Goal: Transaction & Acquisition: Purchase product/service

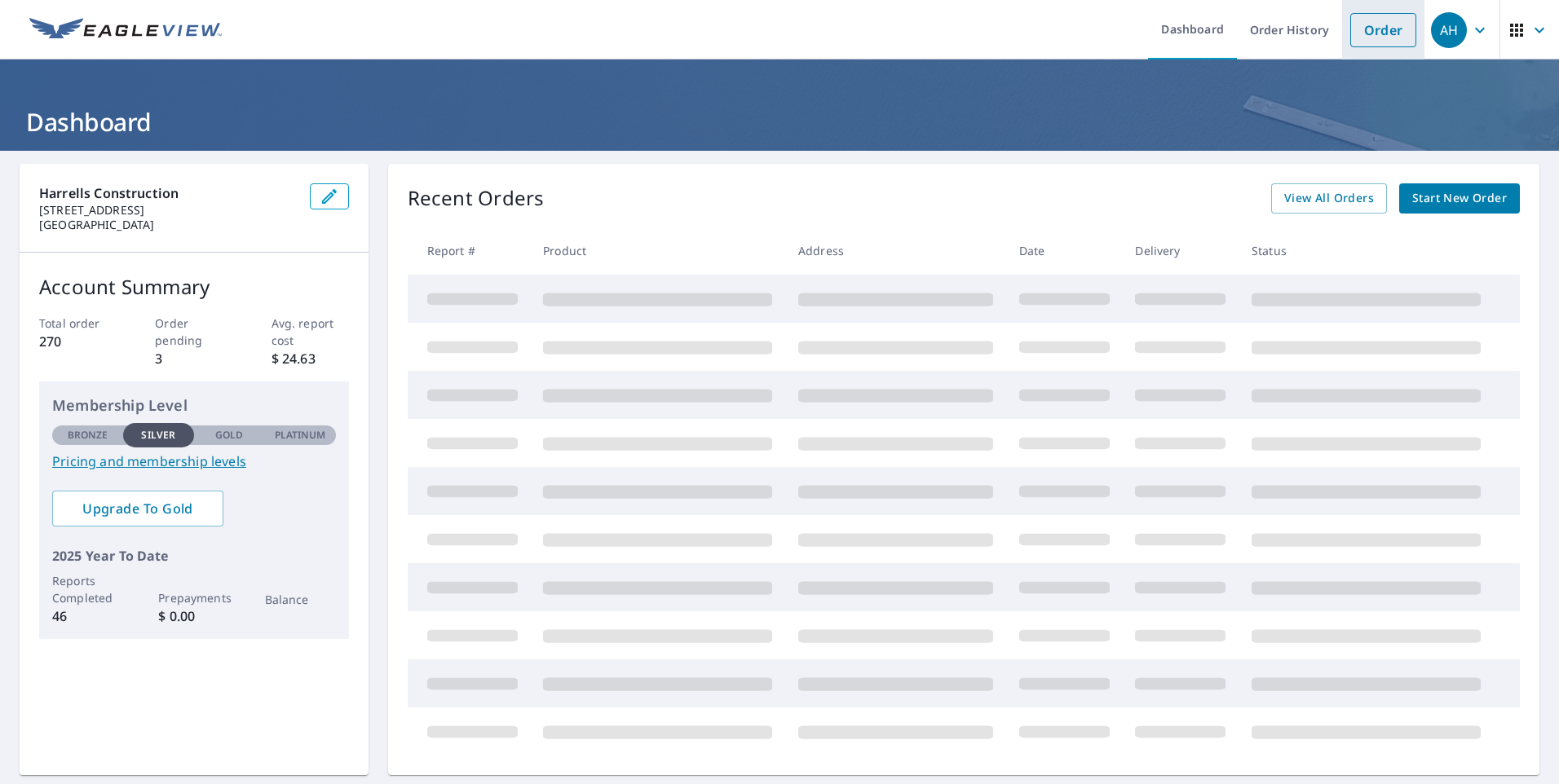
click at [1368, 28] on link "Order" at bounding box center [1383, 30] width 66 height 34
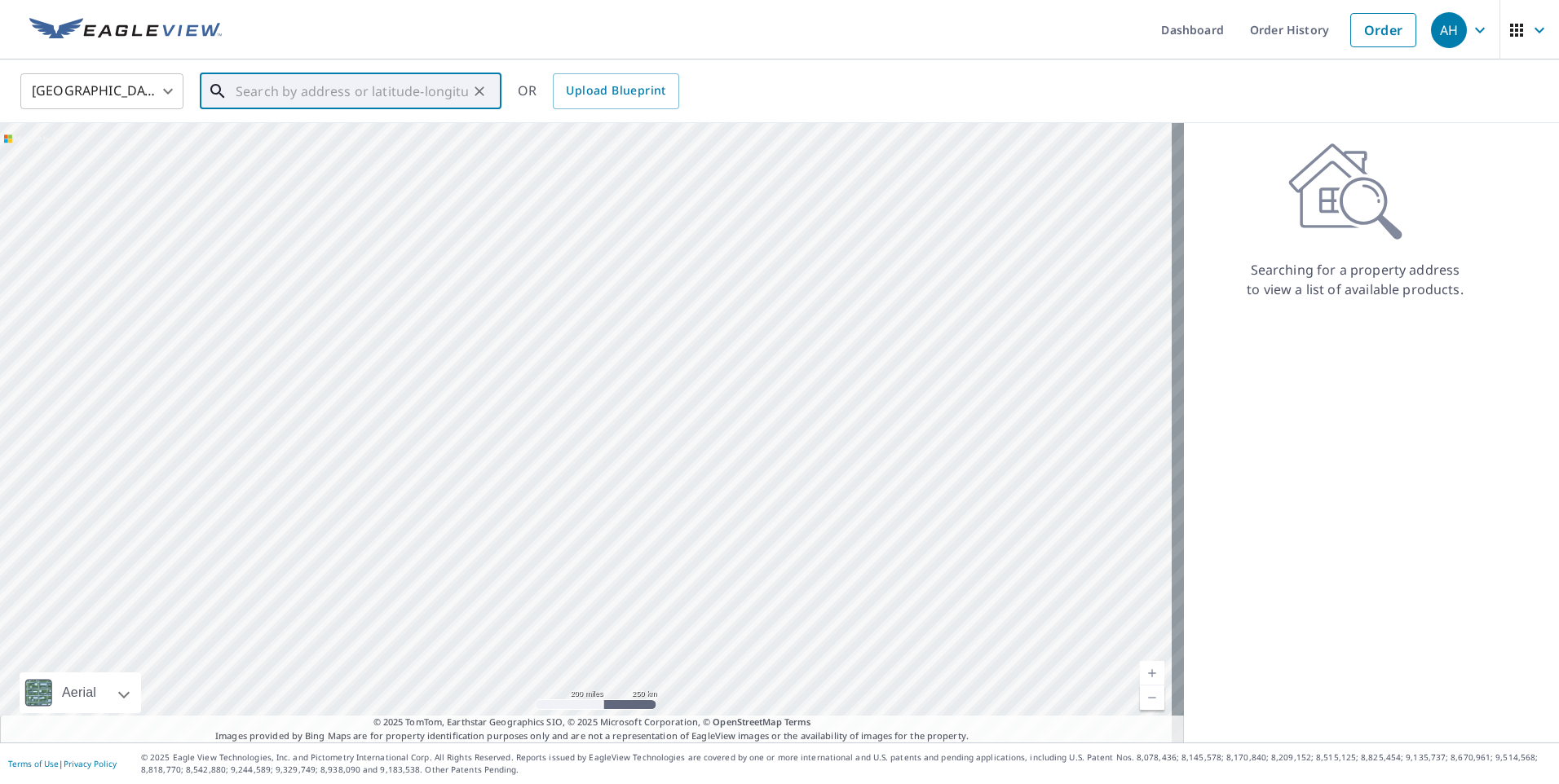
click at [252, 89] on input "text" at bounding box center [352, 91] width 232 height 46
click at [270, 147] on div "[STREET_ADDRESS]" at bounding box center [360, 147] width 256 height 36
type input "[STREET_ADDRESS]"
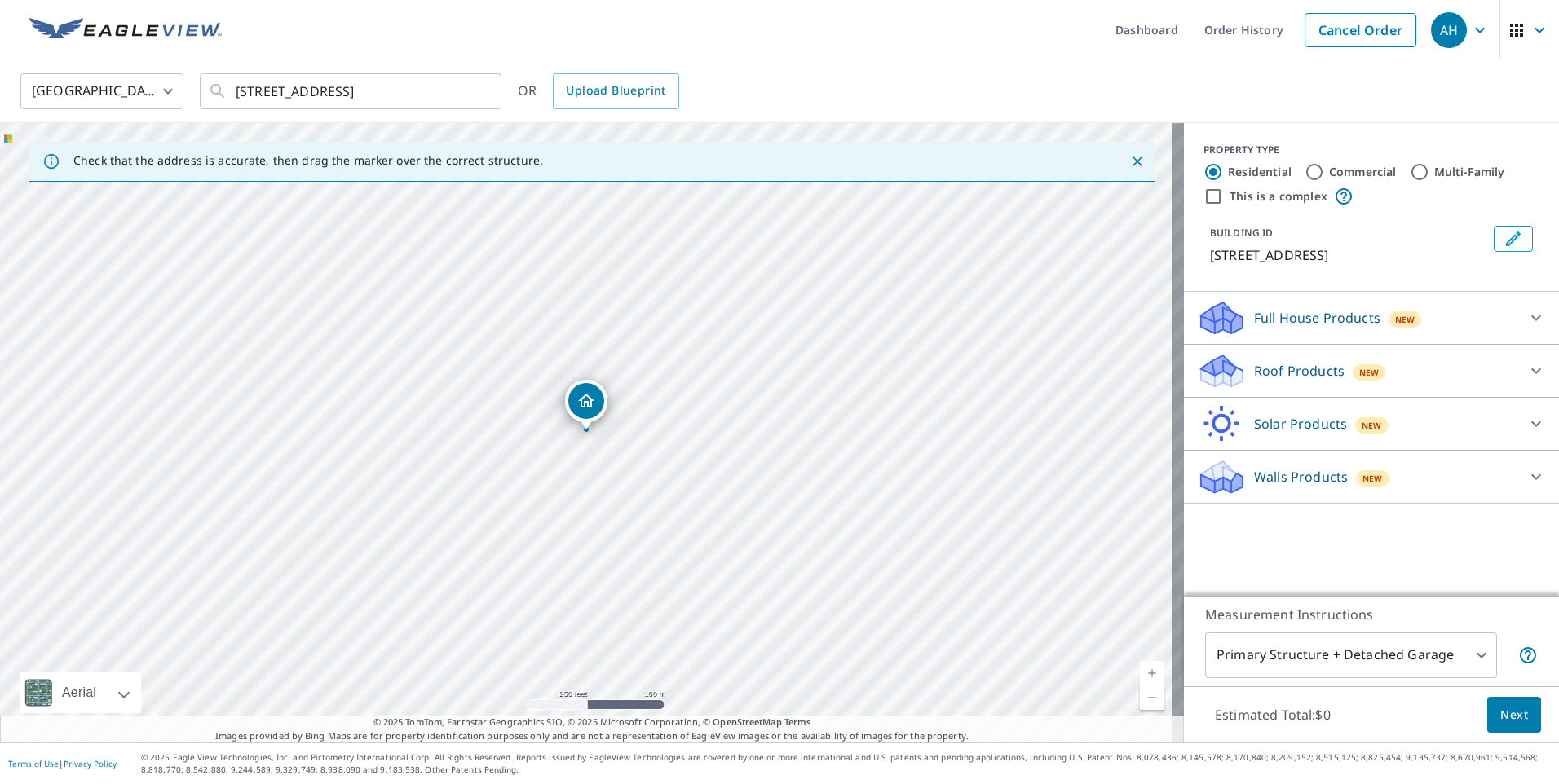
click at [1263, 368] on p "Roof Products" at bounding box center [1300, 371] width 91 height 20
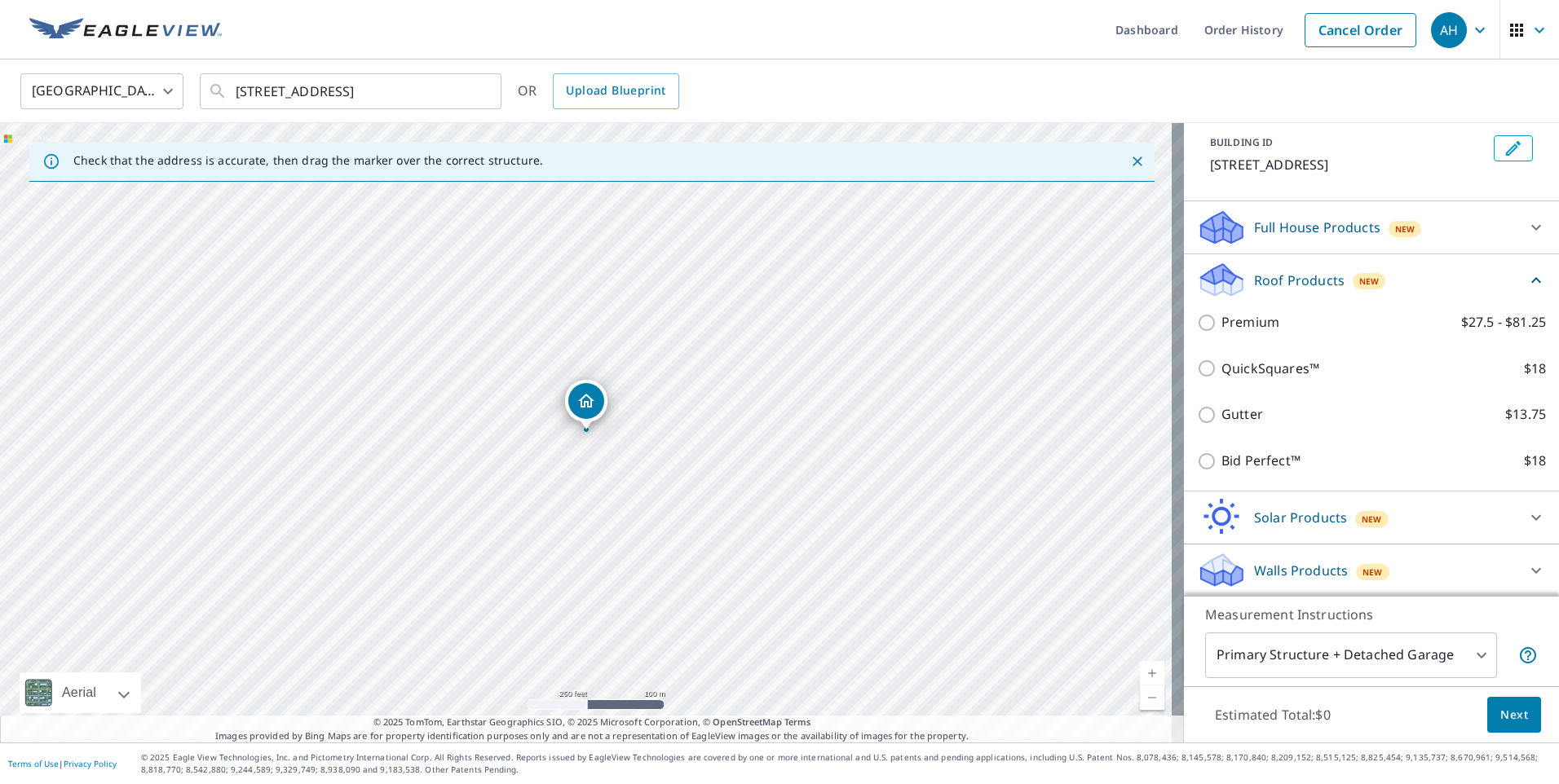
scroll to position [92, 0]
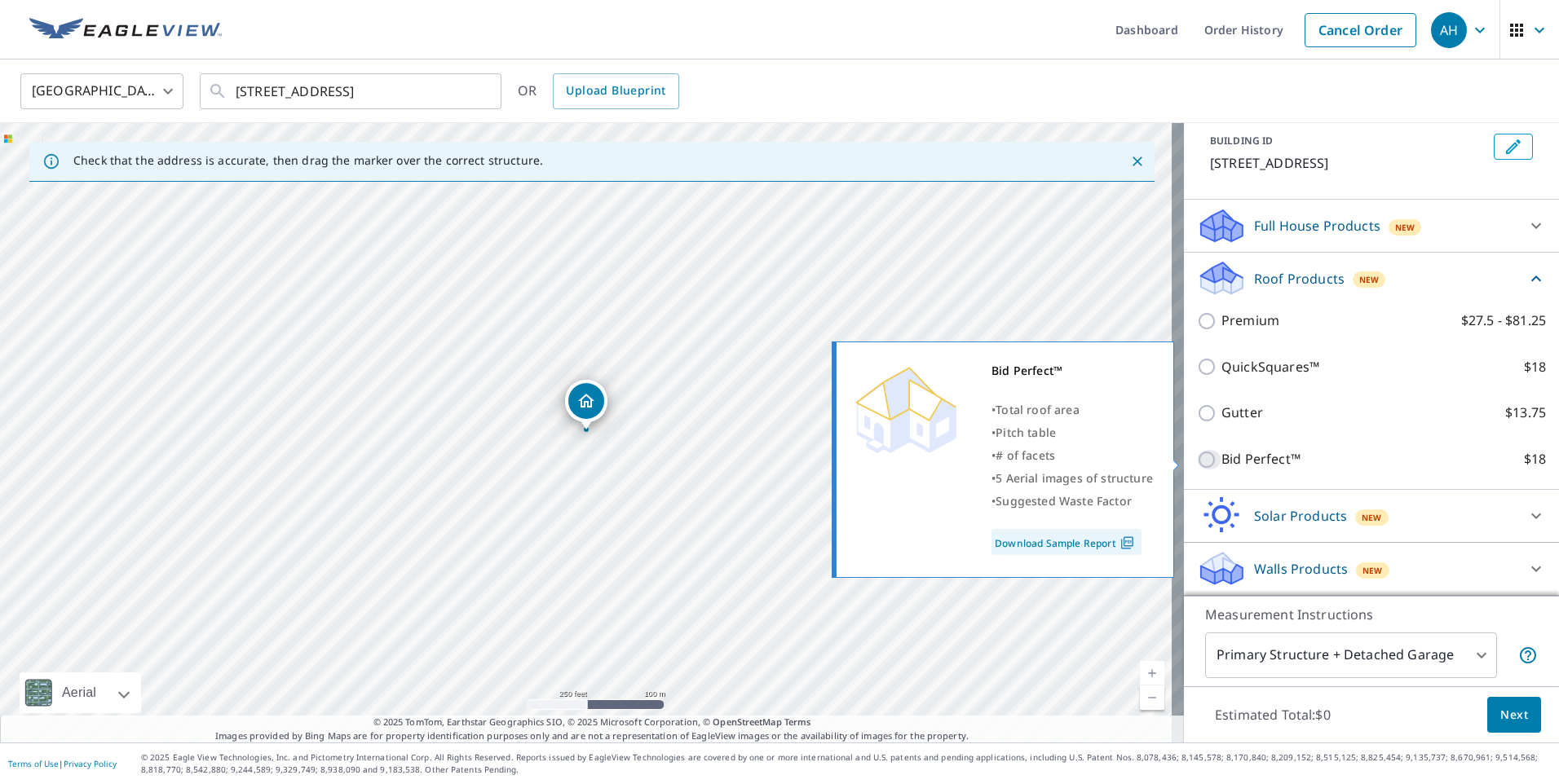
click at [1197, 456] on input "Bid Perfect™ $18" at bounding box center [1209, 460] width 24 height 20
checkbox input "true"
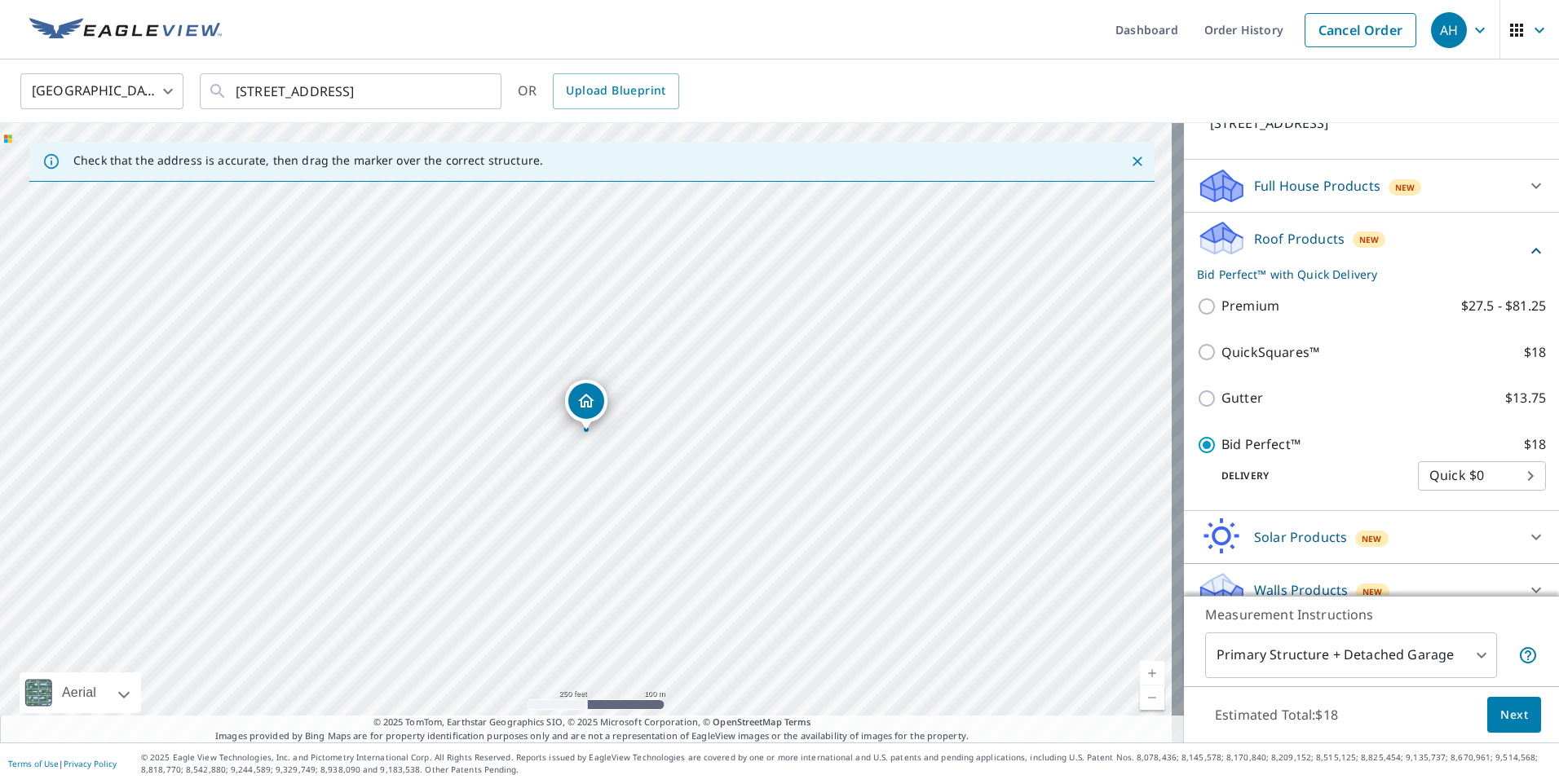
scroll to position [153, 0]
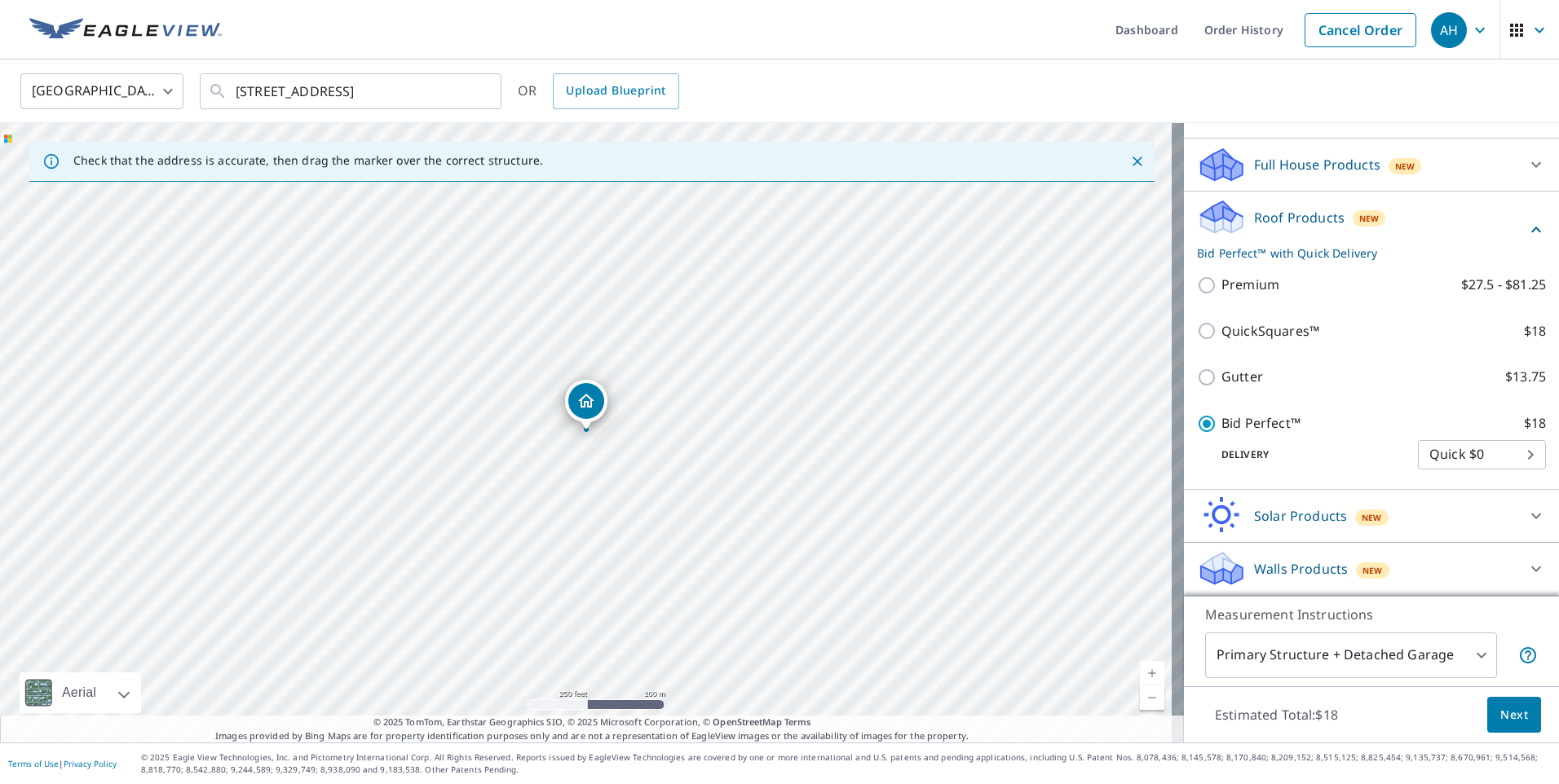
click at [1501, 713] on span "Next" at bounding box center [1514, 715] width 28 height 21
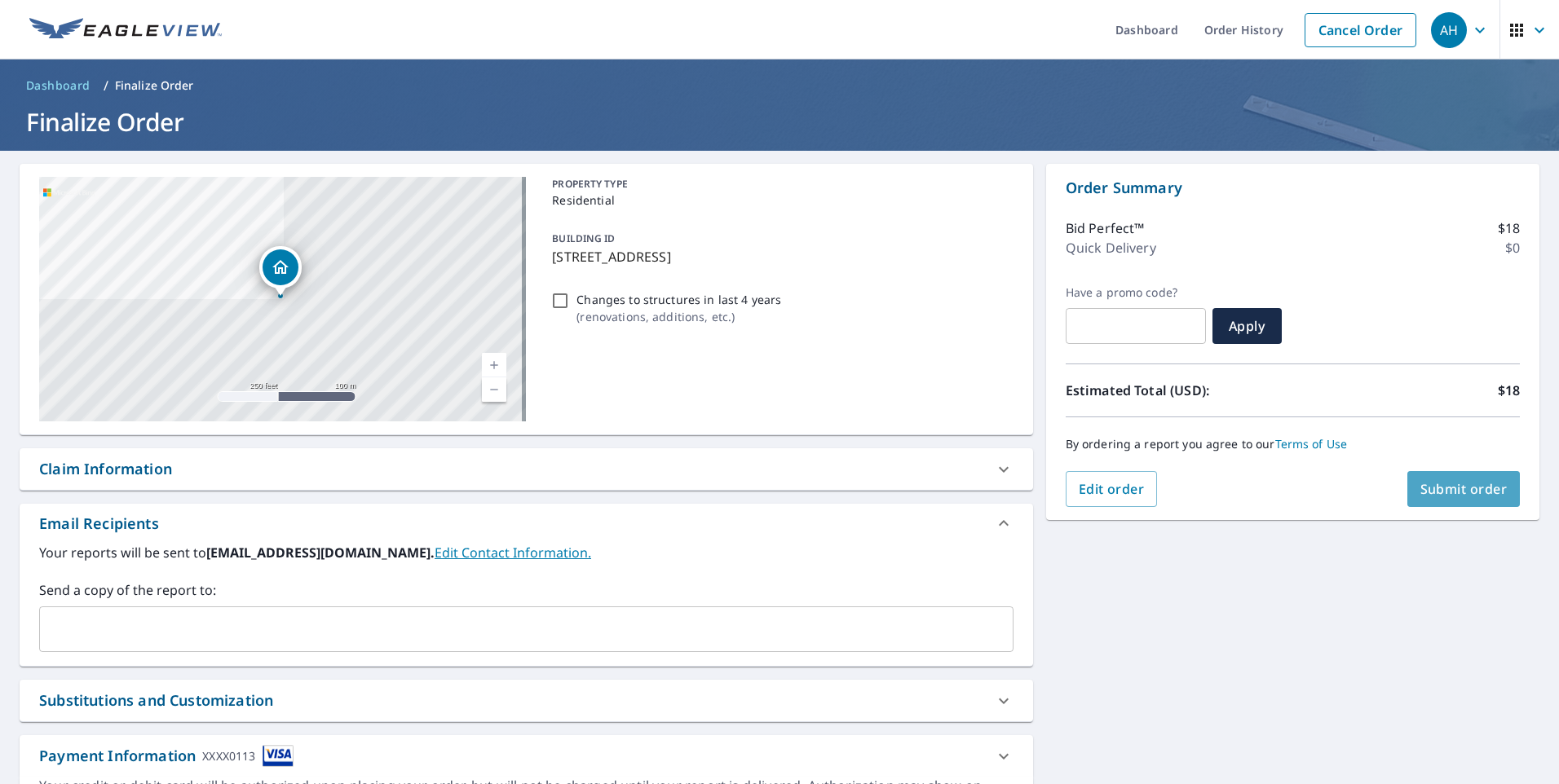
click at [1426, 475] on button "Submit order" at bounding box center [1464, 489] width 113 height 36
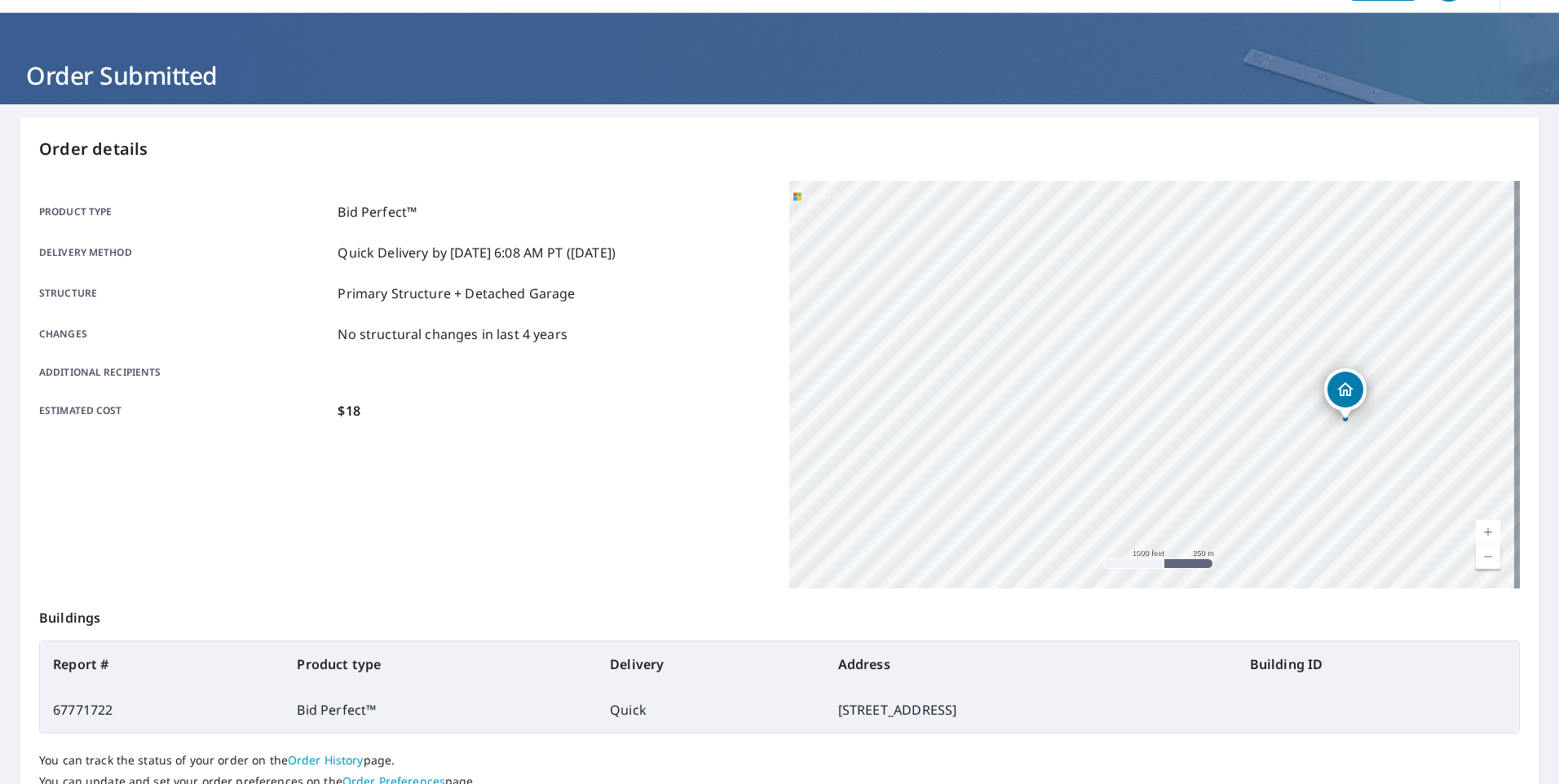
scroll to position [176, 0]
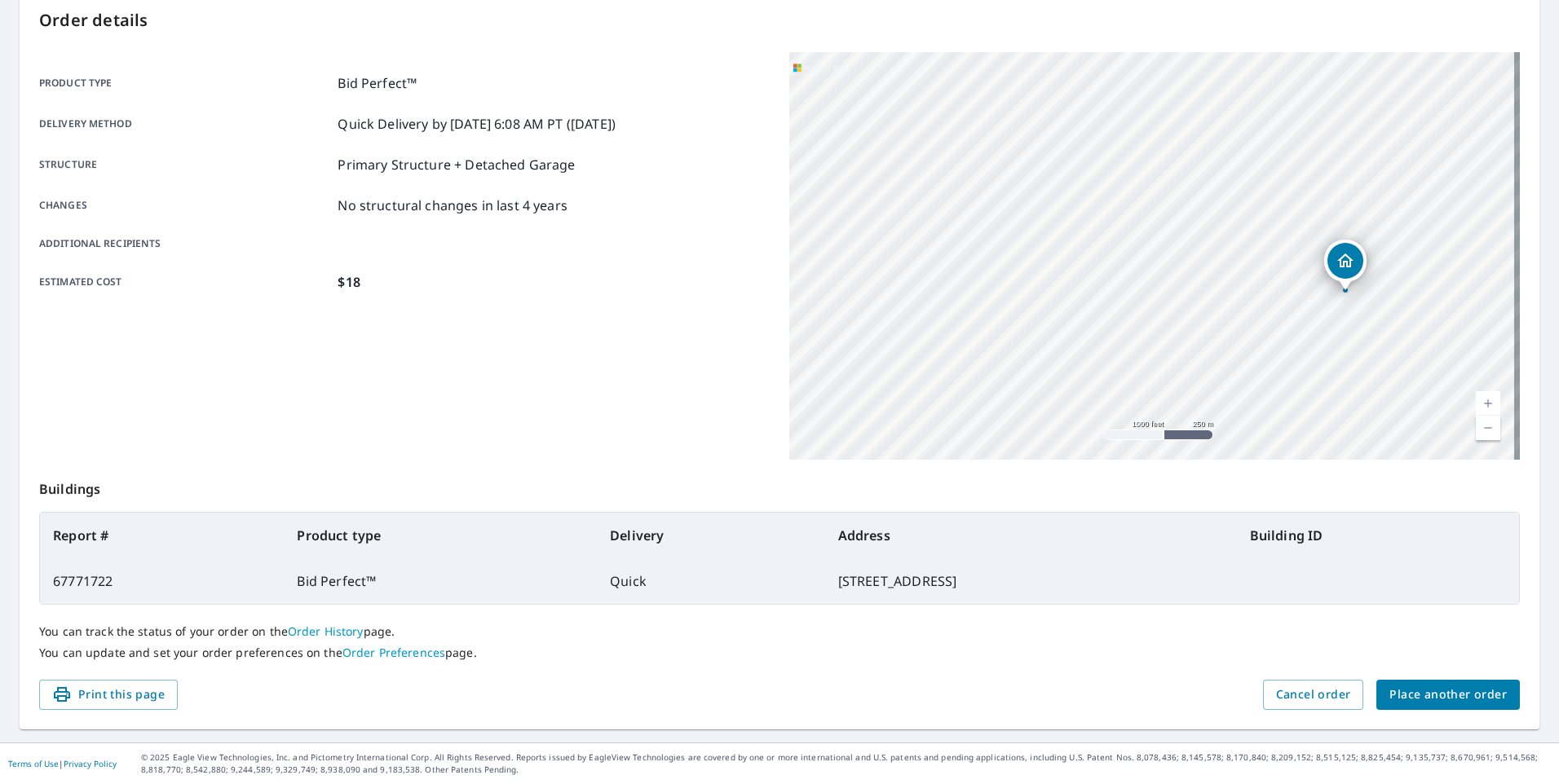
click at [1428, 688] on span "Place another order" at bounding box center [1448, 695] width 117 height 21
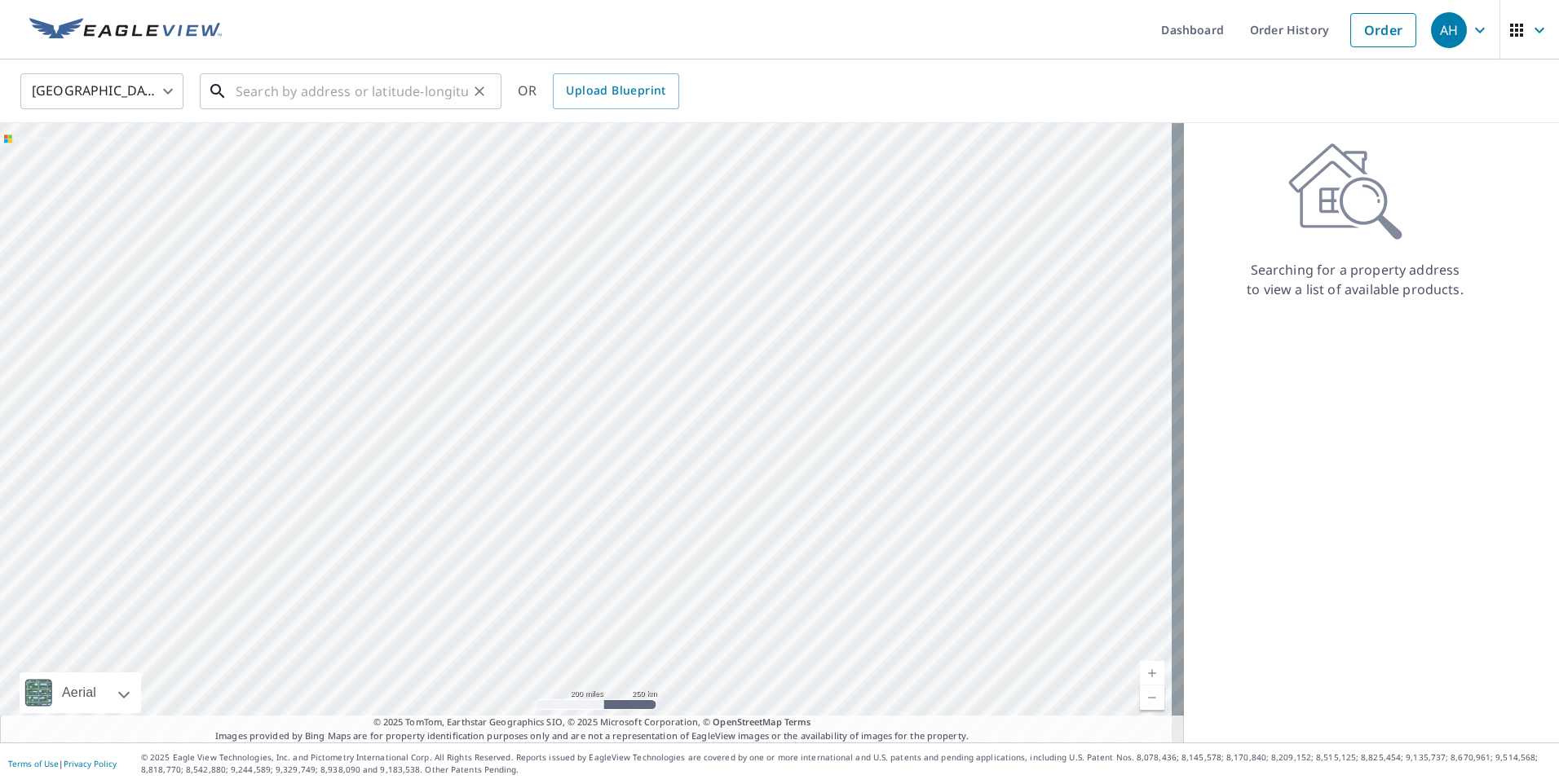
click at [237, 93] on input "text" at bounding box center [352, 91] width 232 height 46
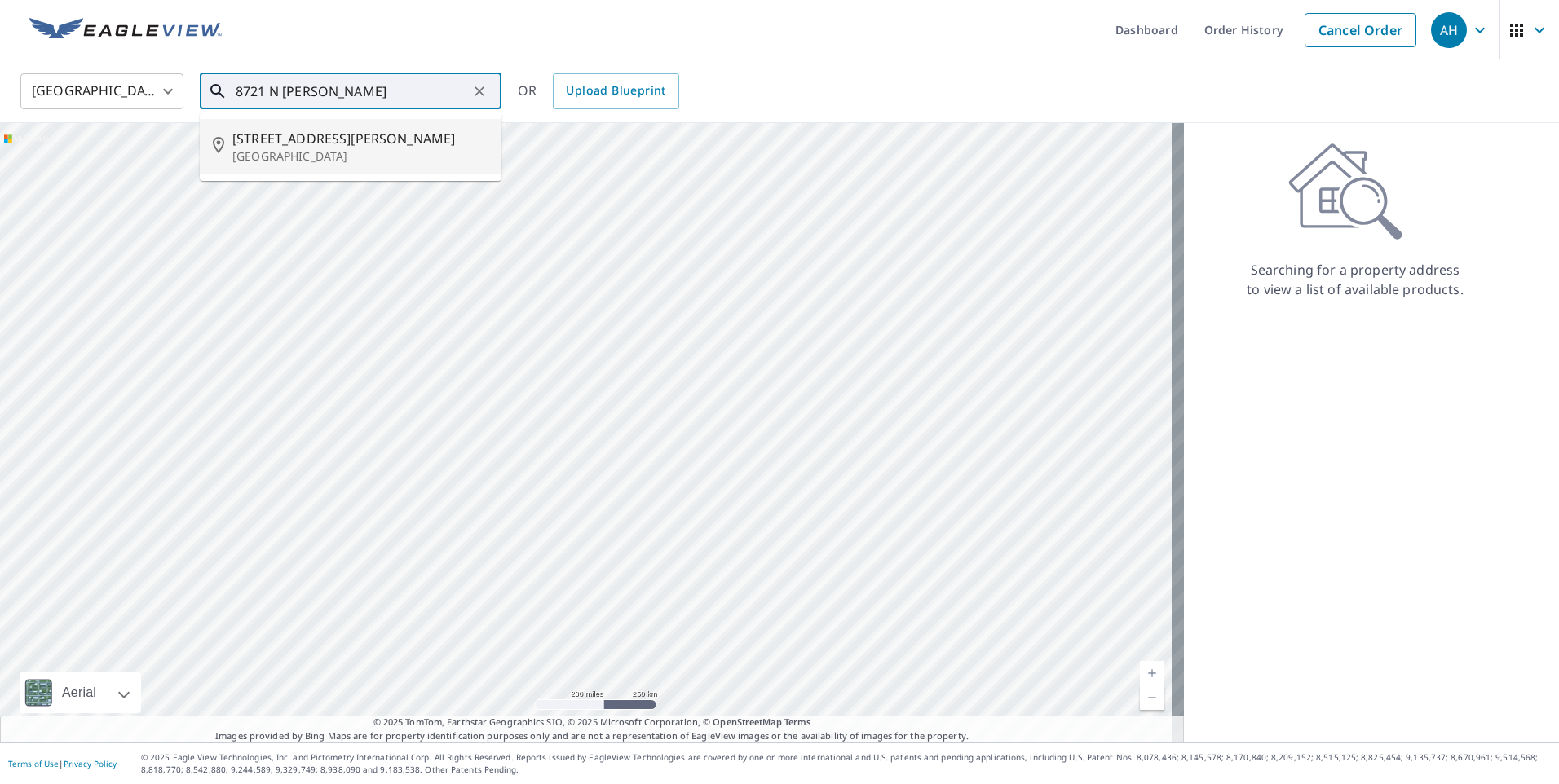
click at [272, 141] on span "[STREET_ADDRESS][PERSON_NAME]" at bounding box center [360, 139] width 256 height 20
type input "[STREET_ADDRESS][PERSON_NAME]"
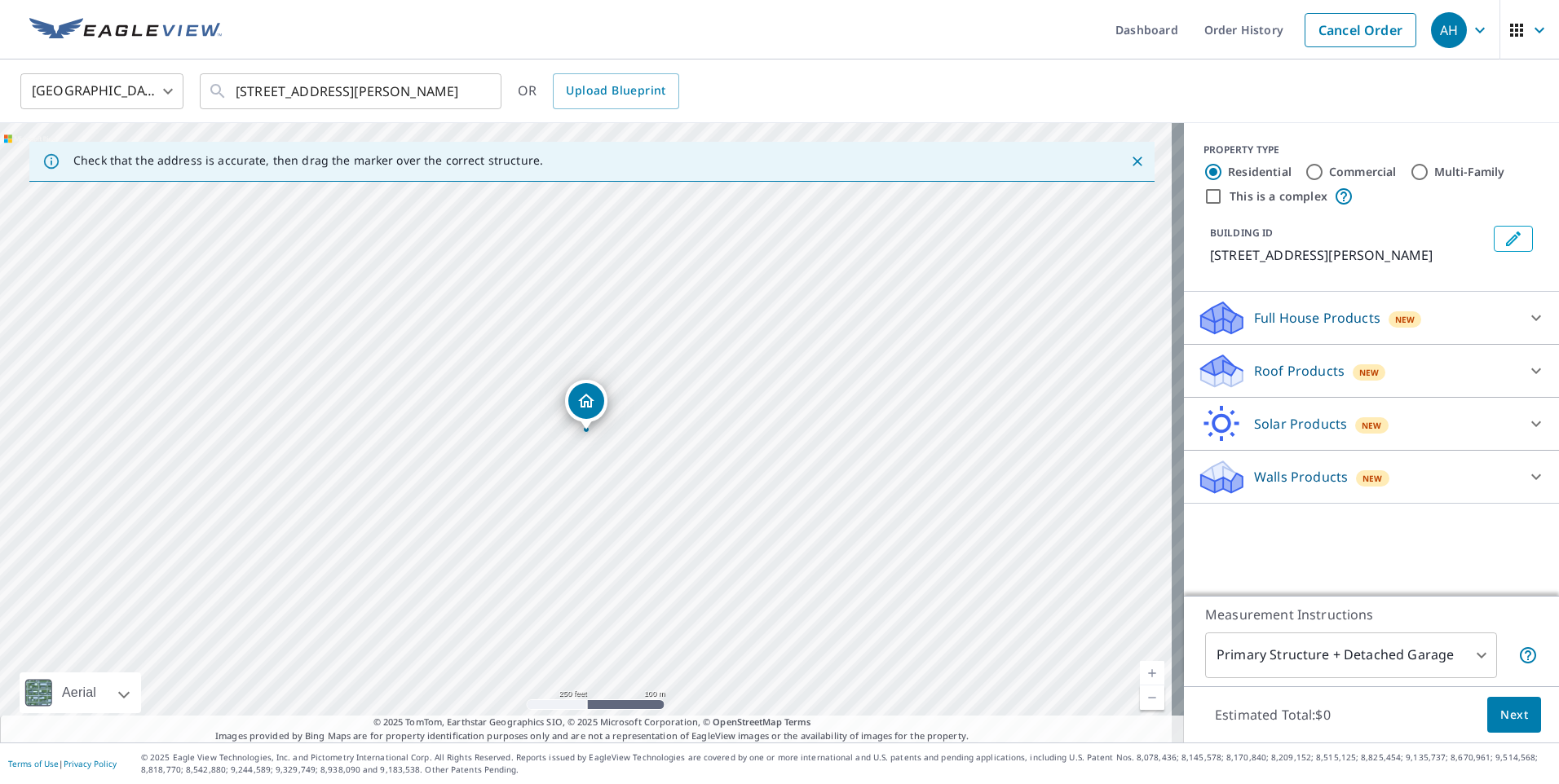
click at [1299, 365] on p "Roof Products" at bounding box center [1300, 371] width 91 height 20
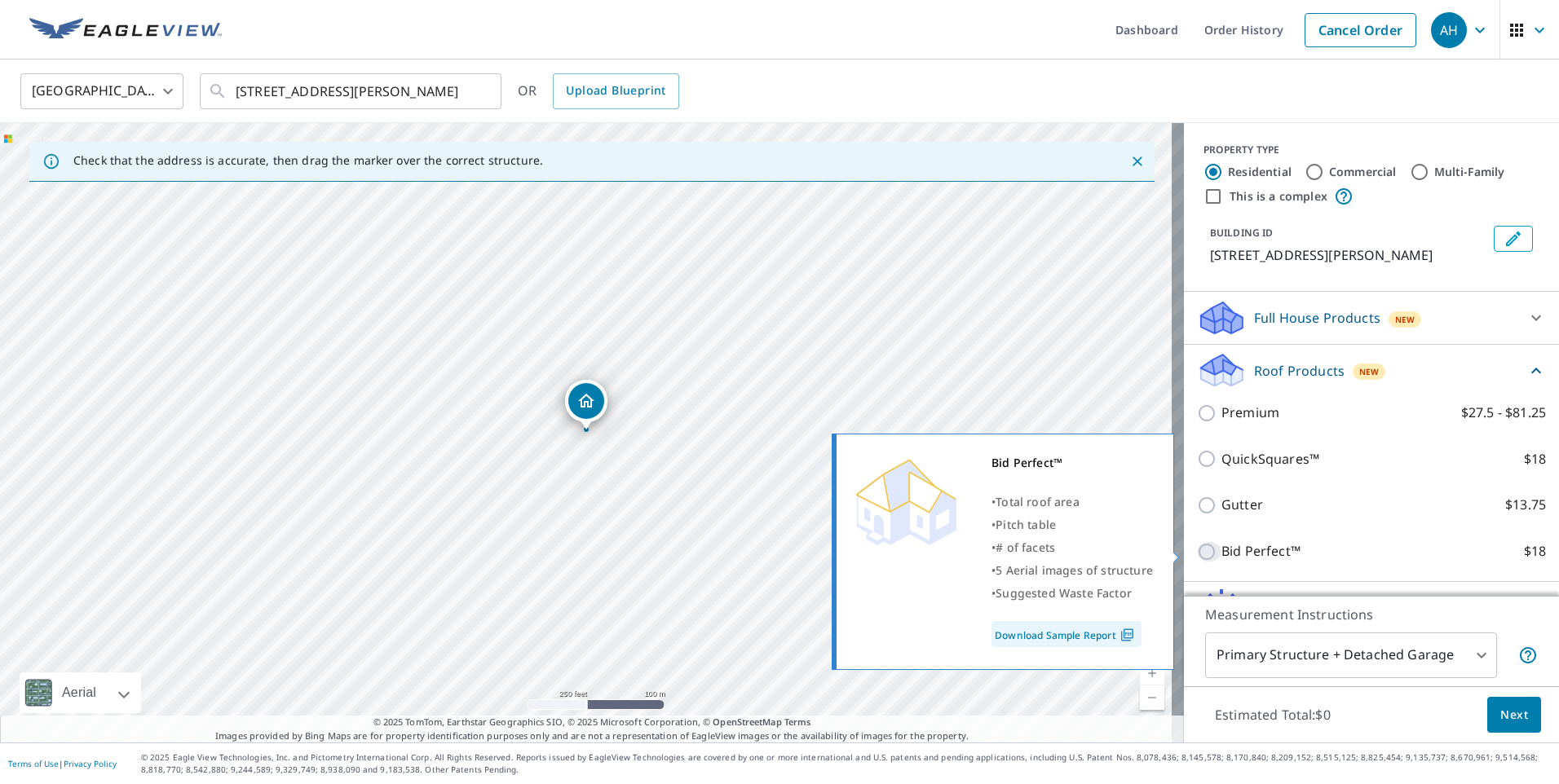
click at [1197, 548] on input "Bid Perfect™ $18" at bounding box center [1209, 552] width 24 height 20
checkbox input "true"
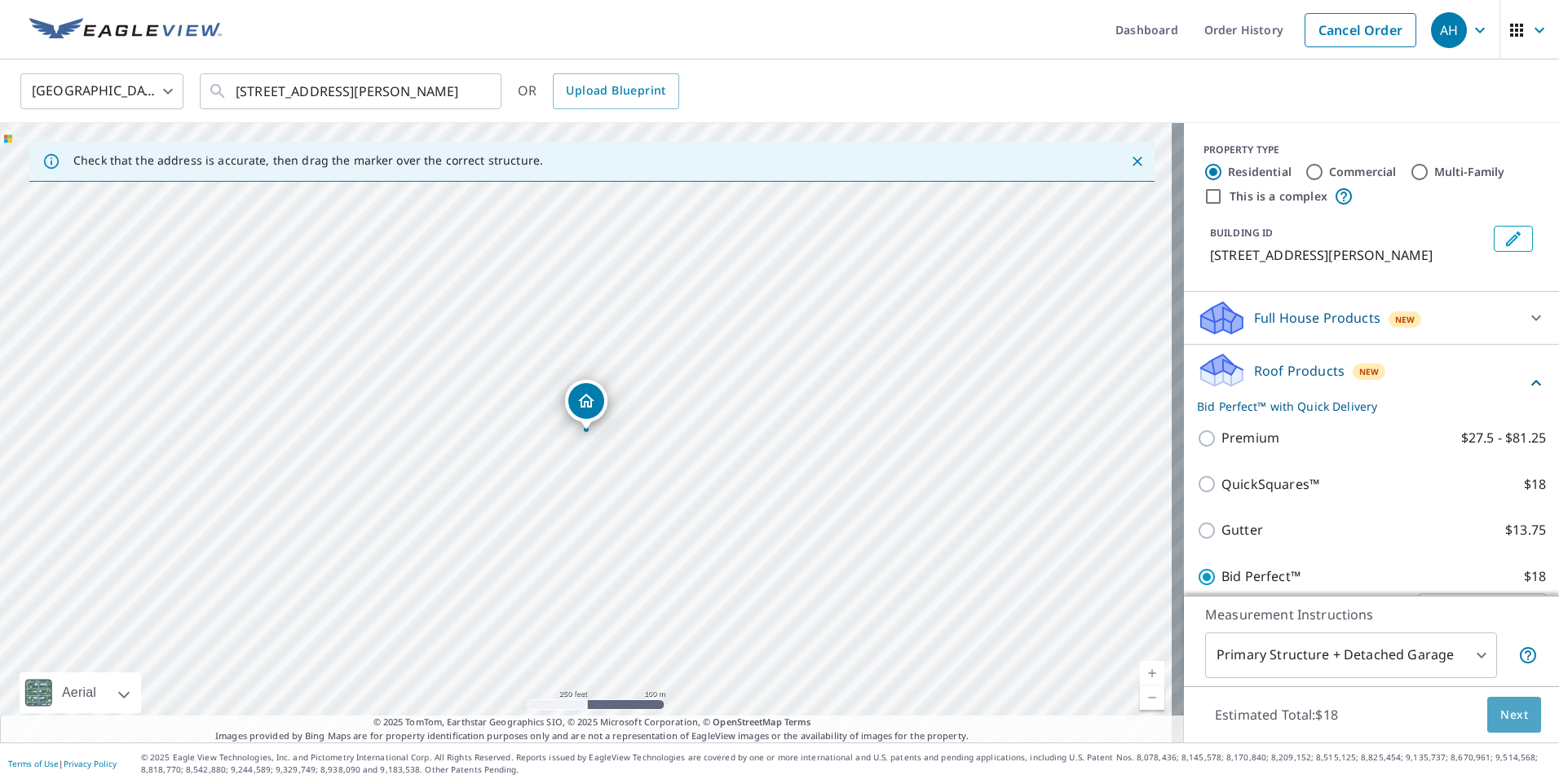
click at [1507, 715] on span "Next" at bounding box center [1514, 715] width 28 height 21
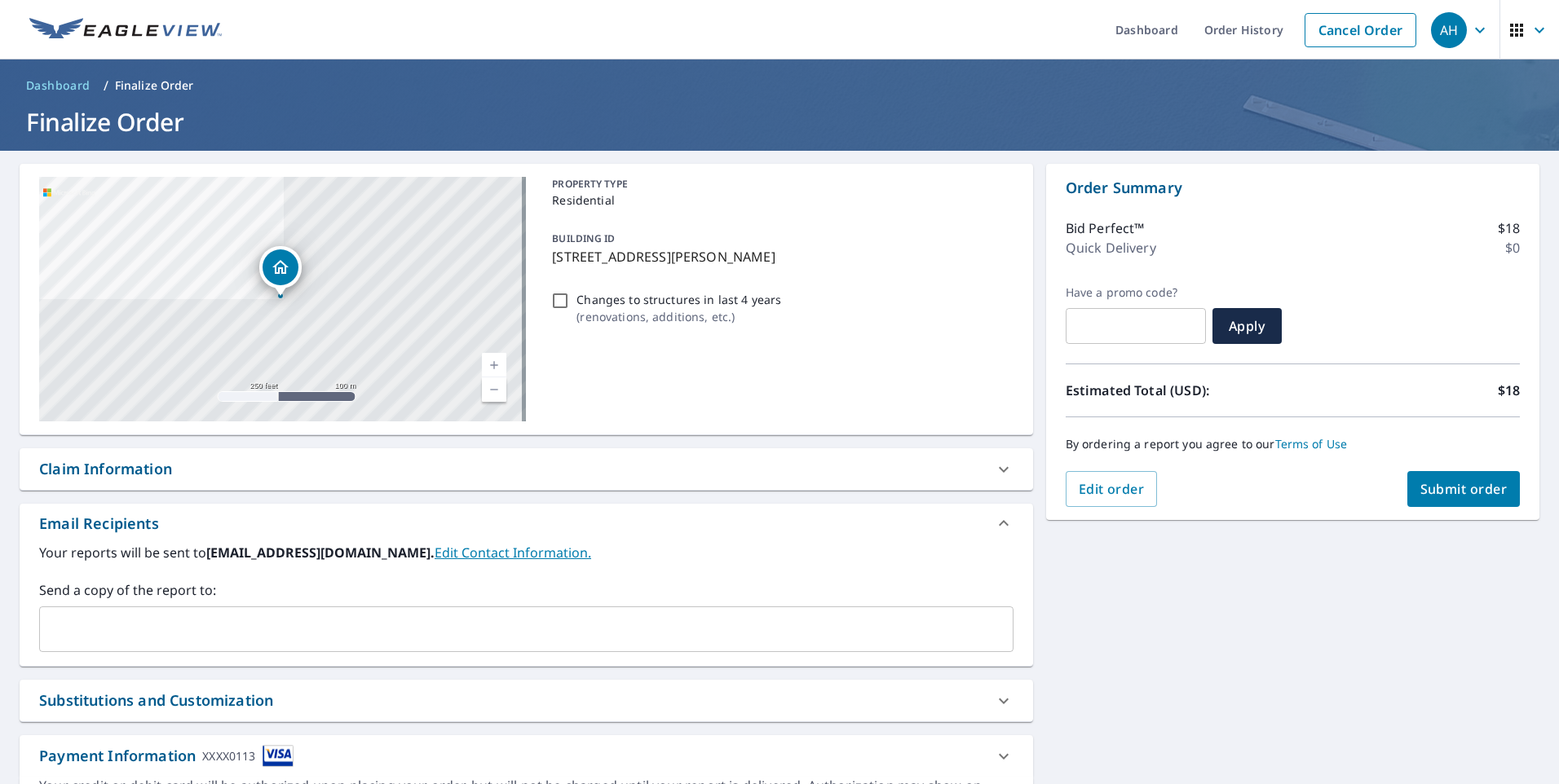
click at [1467, 482] on span "Submit order" at bounding box center [1464, 489] width 87 height 18
